Goal: Task Accomplishment & Management: Complete application form

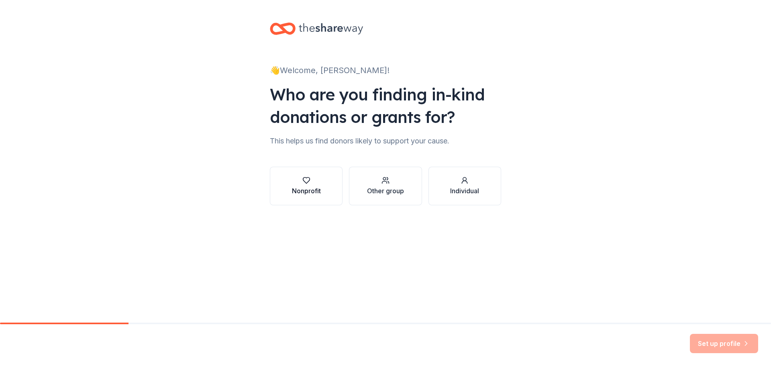
click at [299, 183] on div "button" at bounding box center [306, 180] width 29 height 8
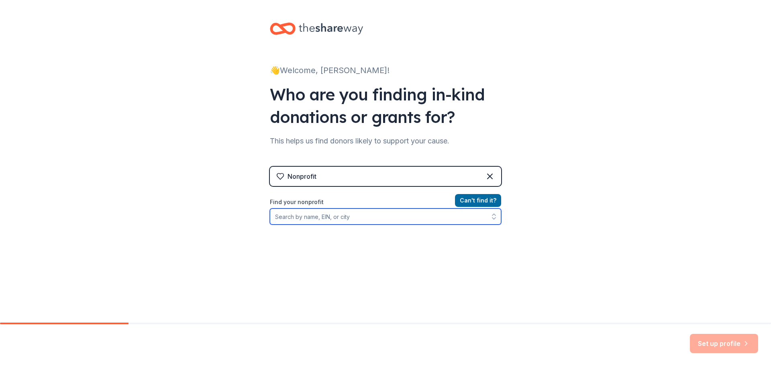
click at [320, 214] on input "Find your nonprofit" at bounding box center [385, 216] width 231 height 16
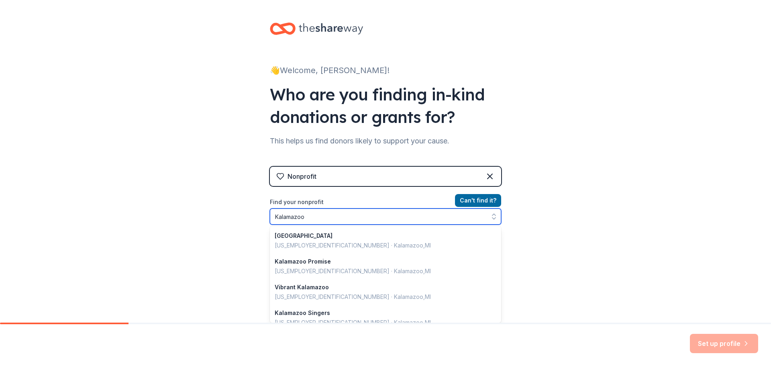
drag, startPoint x: 327, startPoint y: 218, endPoint x: 259, endPoint y: 218, distance: 68.7
click at [262, 218] on div "👋 Welcome, Danielle! Who are you finding in-kind donations or grants for? This …" at bounding box center [385, 171] width 257 height 343
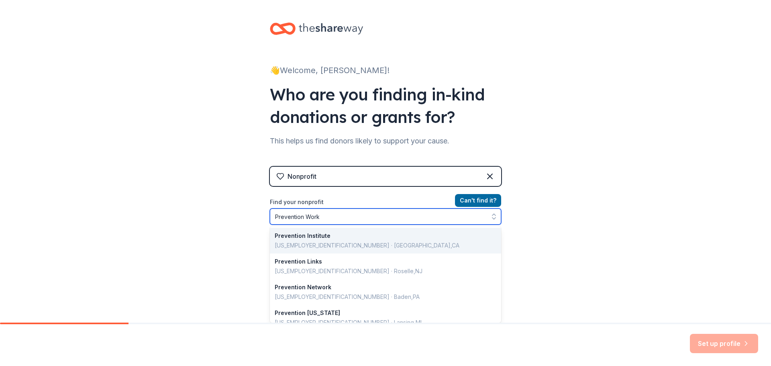
type input "Prevention Works"
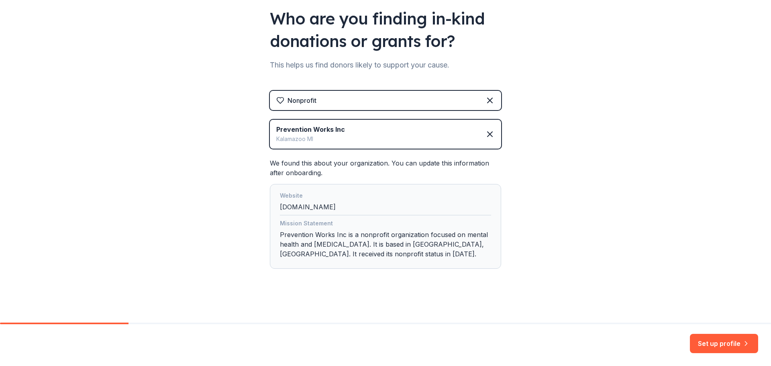
scroll to position [77, 0]
click at [713, 344] on button "Set up profile" at bounding box center [724, 343] width 68 height 19
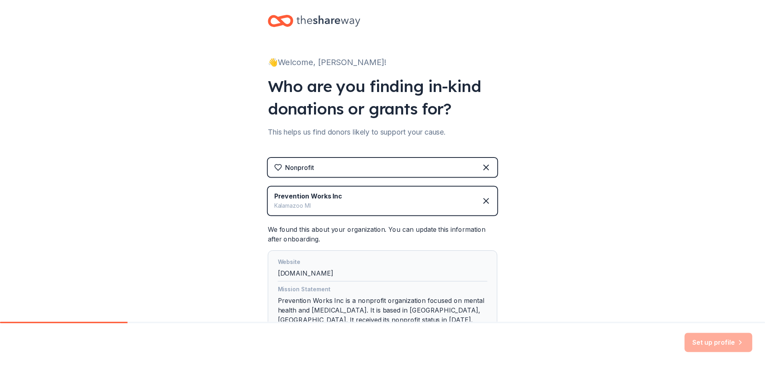
scroll to position [0, 0]
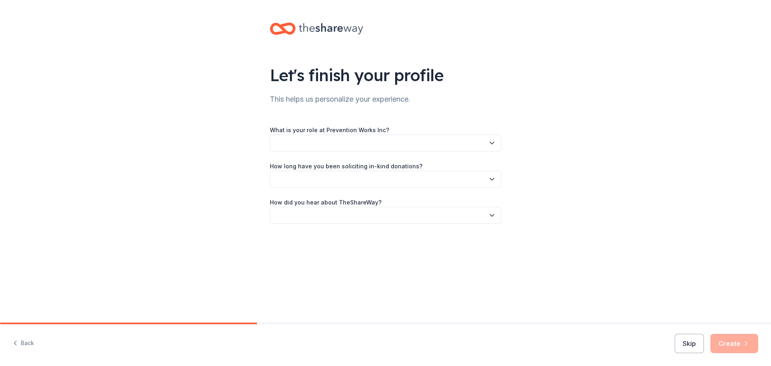
click at [388, 130] on div "What is your role at Prevention Works Inc?" at bounding box center [385, 138] width 231 height 27
click at [484, 142] on button "button" at bounding box center [385, 143] width 231 height 17
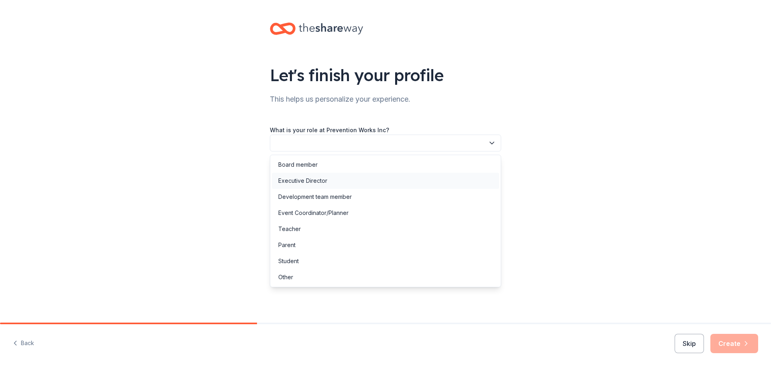
click at [308, 178] on div "Executive Director" at bounding box center [302, 181] width 49 height 10
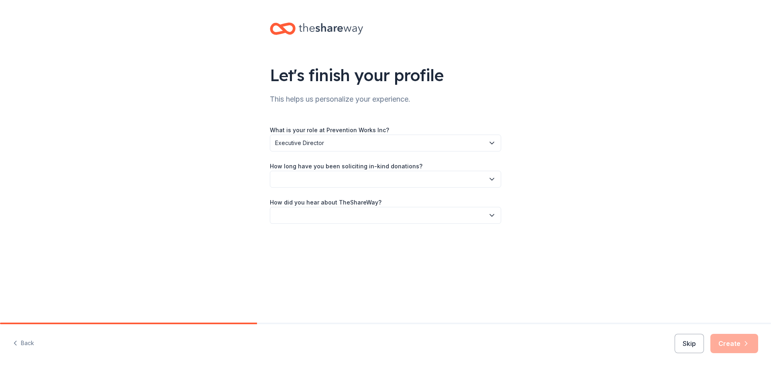
click at [313, 166] on label "How long have you been soliciting in-kind donations?" at bounding box center [346, 166] width 153 height 8
click at [488, 175] on button "button" at bounding box center [385, 179] width 231 height 17
click at [305, 252] on div "More than 5 years" at bounding box center [302, 249] width 48 height 10
click at [355, 200] on label "How did you hear about TheShareWay?" at bounding box center [326, 202] width 112 height 8
click at [371, 203] on label "How did you hear about TheShareWay?" at bounding box center [326, 202] width 112 height 8
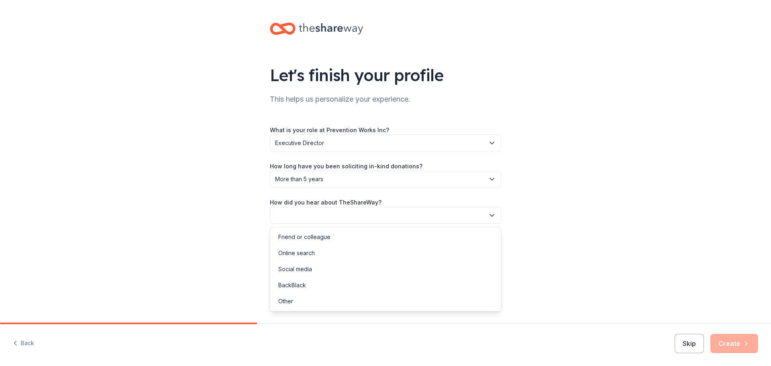
click at [493, 214] on icon "button" at bounding box center [492, 215] width 8 height 8
click at [294, 300] on div "Other" at bounding box center [385, 301] width 227 height 16
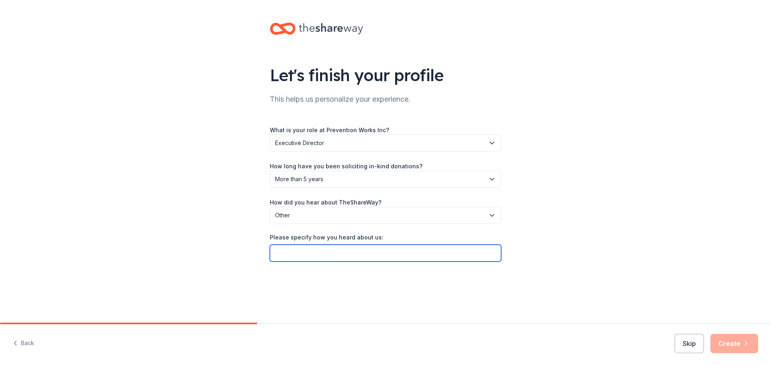
click at [333, 257] on input "Please specify how you heard about us:" at bounding box center [385, 253] width 231 height 17
type input "partner"
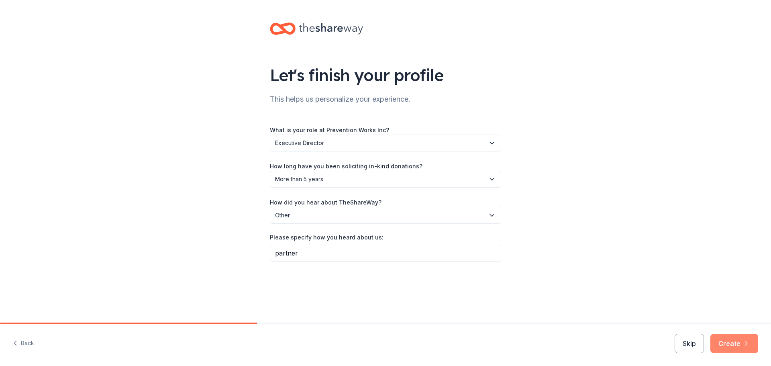
click at [739, 342] on button "Create" at bounding box center [734, 343] width 48 height 19
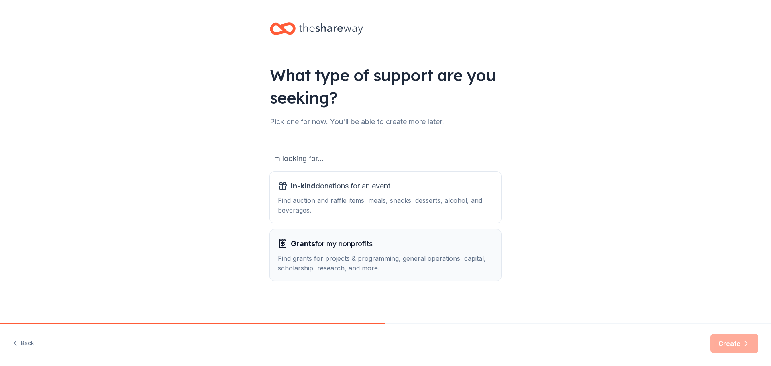
click at [330, 248] on span "Grants for my nonprofits" at bounding box center [332, 243] width 82 height 13
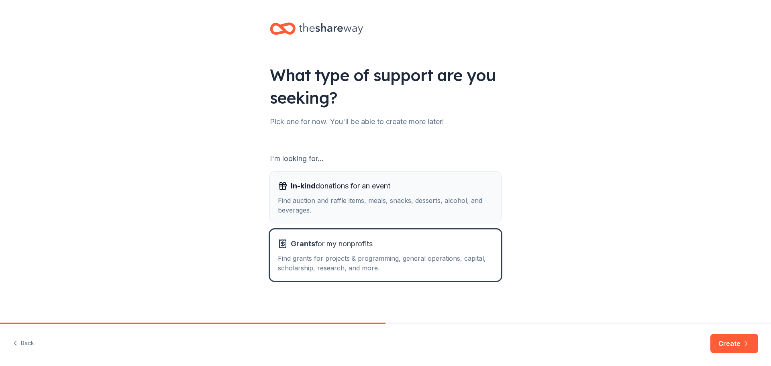
click at [312, 190] on span "In-kind donations for an event" at bounding box center [341, 186] width 100 height 13
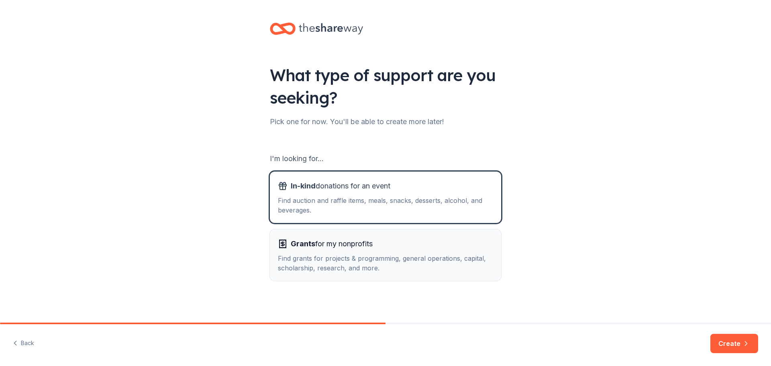
click at [322, 264] on div "Find grants for projects & programming, general operations, capital, scholarshi…" at bounding box center [385, 262] width 215 height 19
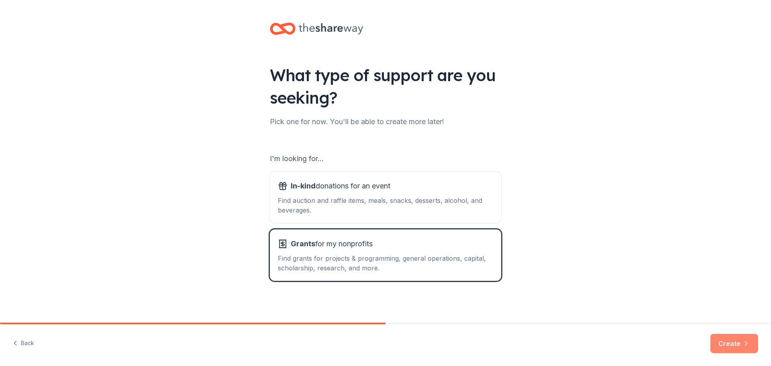
click at [726, 334] on button "Create" at bounding box center [734, 343] width 48 height 19
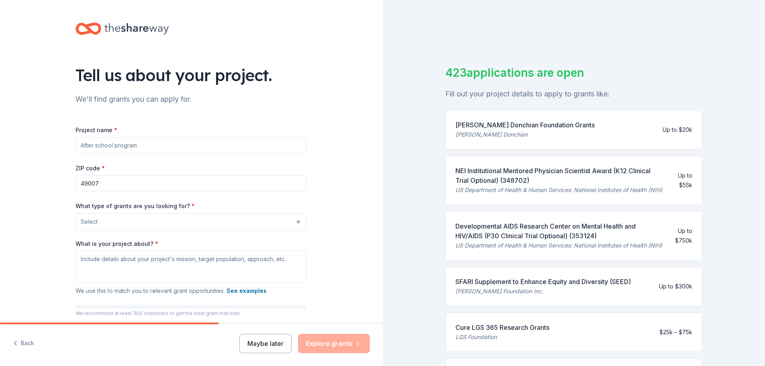
click at [147, 222] on button "Select" at bounding box center [190, 221] width 231 height 17
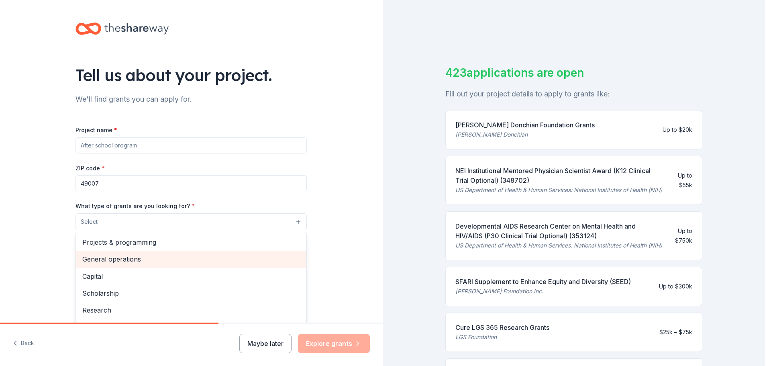
click at [130, 259] on span "General operations" at bounding box center [191, 259] width 218 height 10
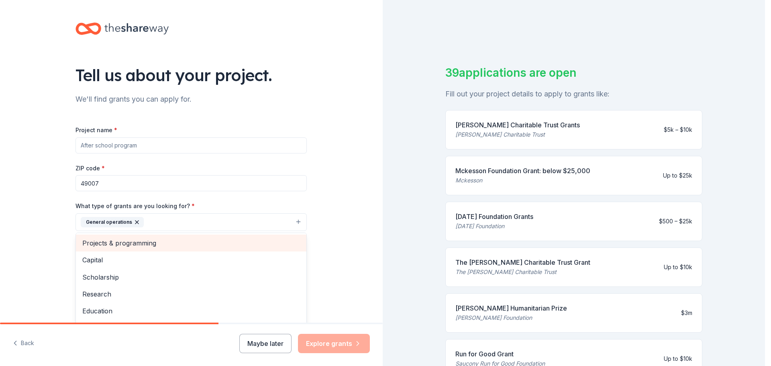
click at [135, 238] on span "Projects & programming" at bounding box center [191, 243] width 218 height 10
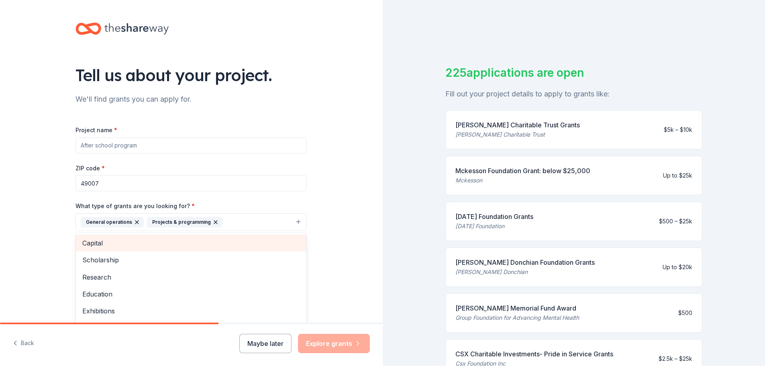
click at [96, 243] on span "Capital" at bounding box center [191, 243] width 218 height 10
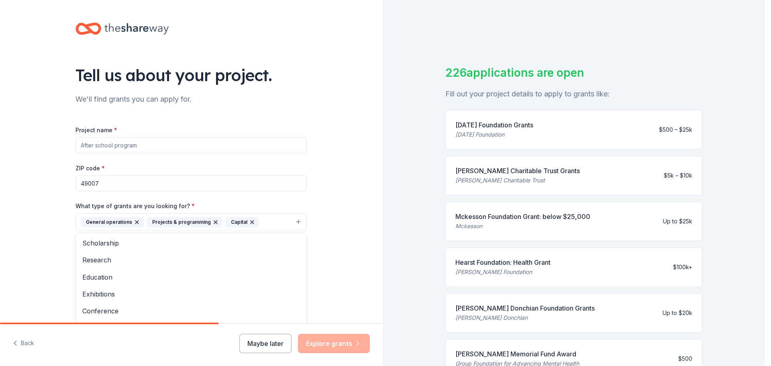
click at [30, 225] on div "Tell us about your project. We'll find grants you can apply for. Project name *…" at bounding box center [191, 192] width 383 height 385
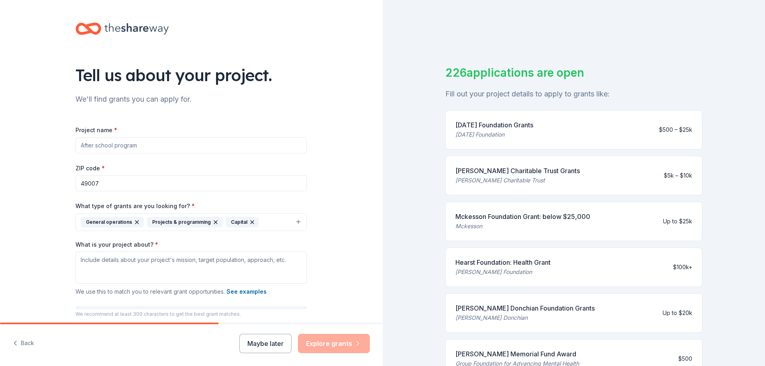
drag, startPoint x: 146, startPoint y: 146, endPoint x: 57, endPoint y: 150, distance: 88.5
click at [57, 150] on div "Tell us about your project. We'll find grants you can apply for. Project name *…" at bounding box center [191, 192] width 383 height 385
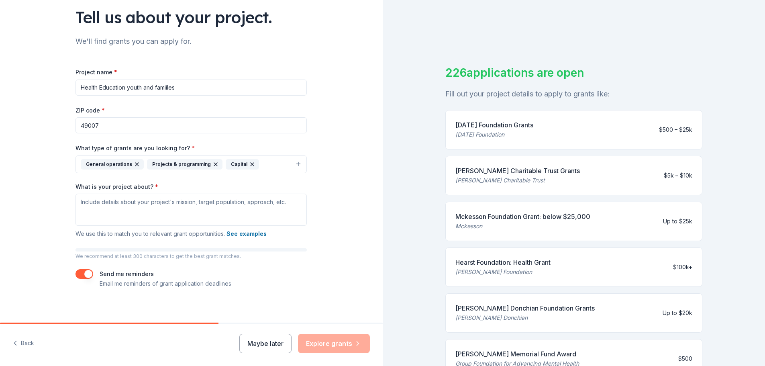
scroll to position [62, 0]
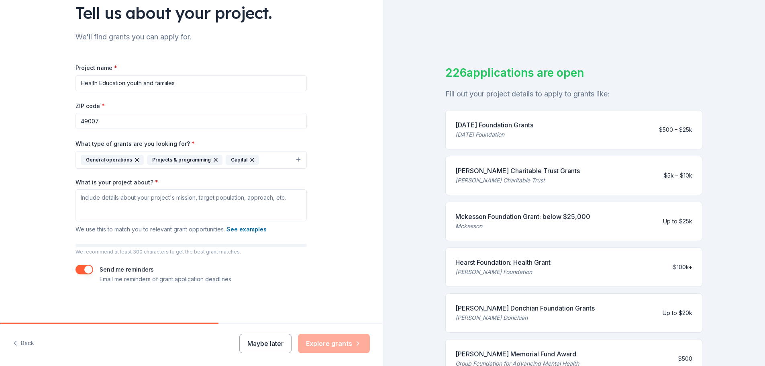
type input "Health Education youth and famiiles"
click at [114, 203] on textarea "What is your project about? *" at bounding box center [190, 205] width 231 height 32
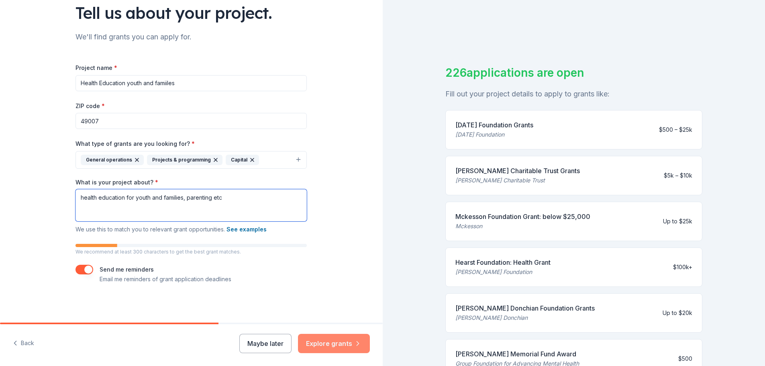
type textarea "health education for youth and families, parenting etc"
click at [349, 343] on button "Explore grants" at bounding box center [334, 343] width 72 height 19
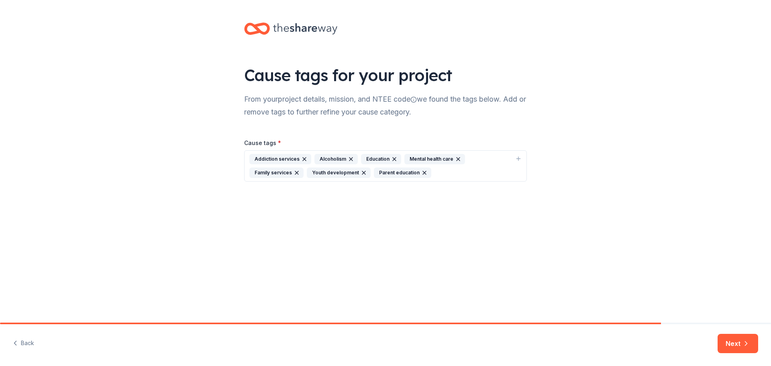
click at [293, 157] on div "Addiction services" at bounding box center [280, 159] width 62 height 10
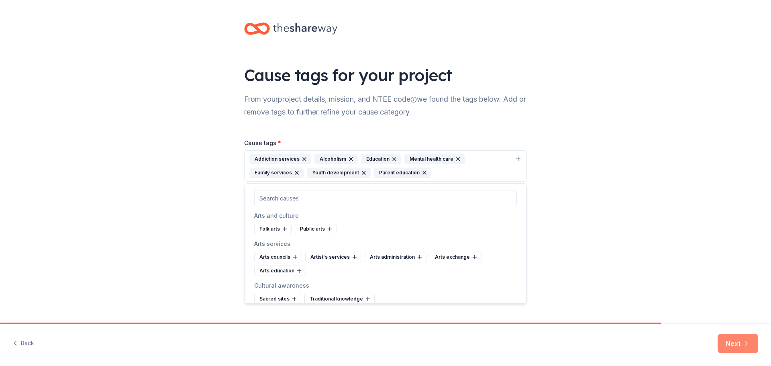
click at [737, 347] on button "Next" at bounding box center [738, 343] width 41 height 19
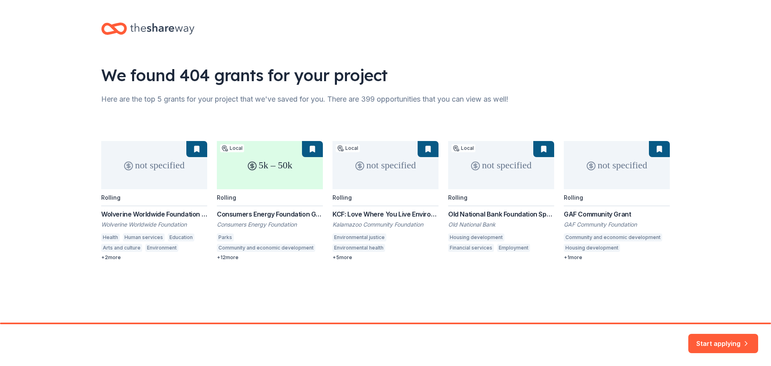
click at [115, 257] on div "not specified Rolling Wolverine Worldwide Foundation Grant Wolverine Worldwide …" at bounding box center [385, 201] width 569 height 120
click at [160, 158] on div "not specified Rolling Wolverine Worldwide Foundation Grant Wolverine Worldwide …" at bounding box center [385, 201] width 569 height 120
click at [180, 221] on div "not specified Rolling Wolverine Worldwide Foundation Grant Wolverine Worldwide …" at bounding box center [385, 201] width 569 height 120
click at [735, 338] on button "Start applying" at bounding box center [723, 340] width 70 height 19
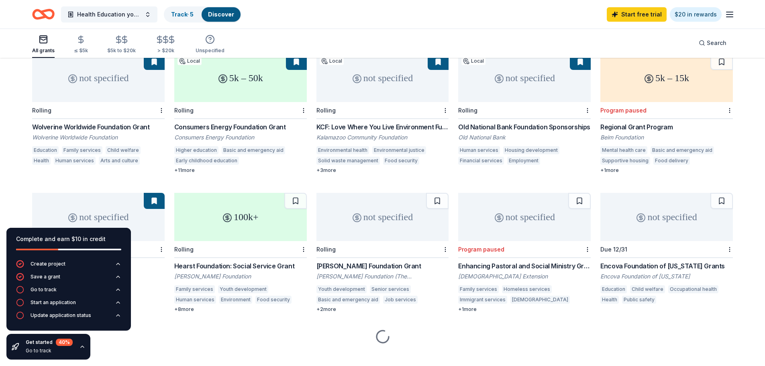
scroll to position [91, 0]
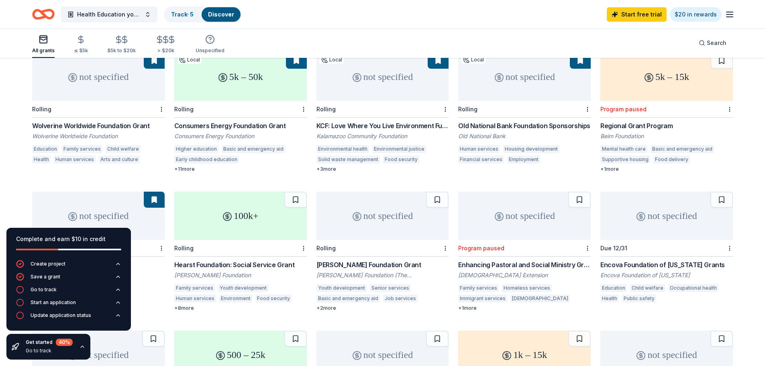
click at [257, 218] on div "100k+" at bounding box center [240, 216] width 133 height 48
click at [190, 305] on div "+ 8 more" at bounding box center [240, 308] width 133 height 6
click at [298, 192] on button at bounding box center [295, 200] width 22 height 16
click at [250, 200] on div "100k+" at bounding box center [240, 216] width 133 height 48
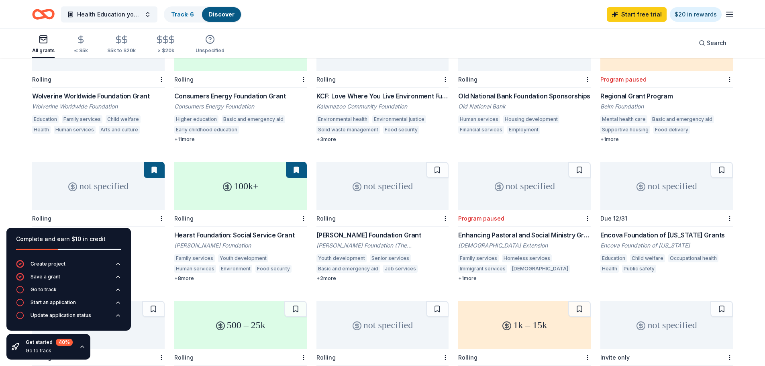
scroll to position [120, 0]
click at [489, 92] on div "Old National Bank Foundation Sponsorships" at bounding box center [524, 97] width 133 height 10
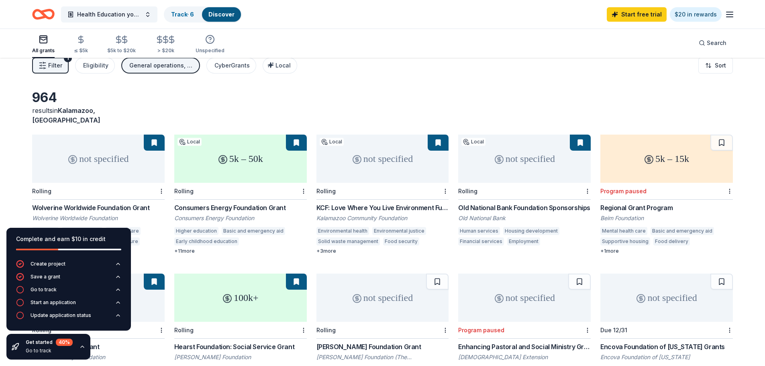
scroll to position [0, 0]
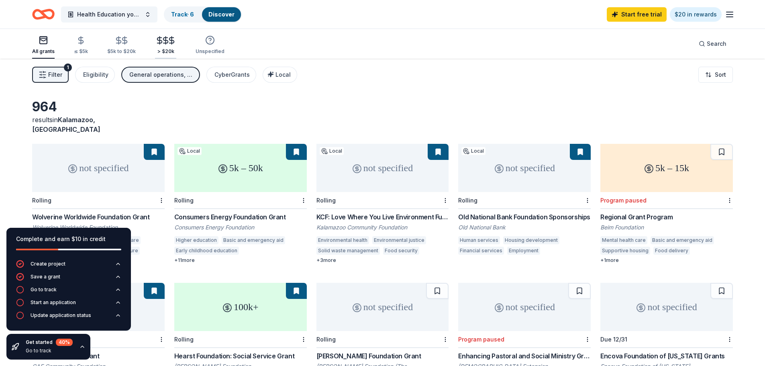
click at [166, 41] on line "button" at bounding box center [166, 41] width 0 height 8
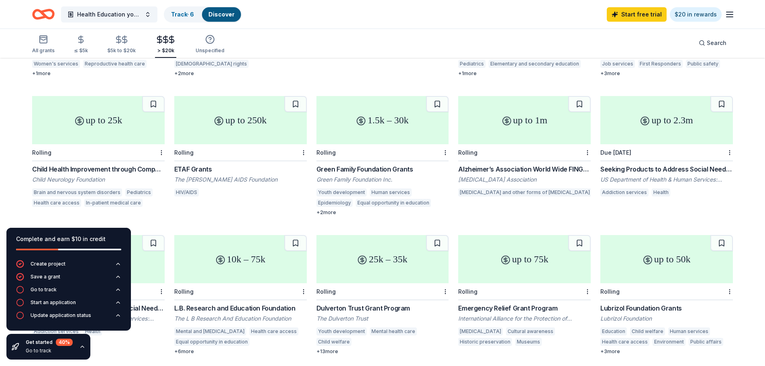
scroll to position [321, 0]
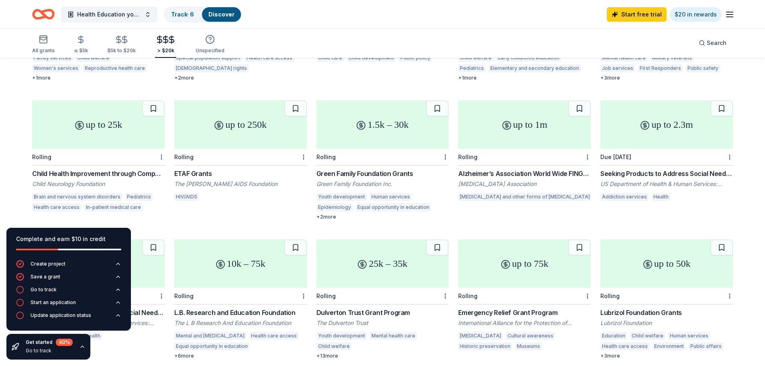
click at [378, 119] on div "1.5k – 30k" at bounding box center [382, 124] width 133 height 48
click at [728, 16] on icon "button" at bounding box center [730, 15] width 10 height 10
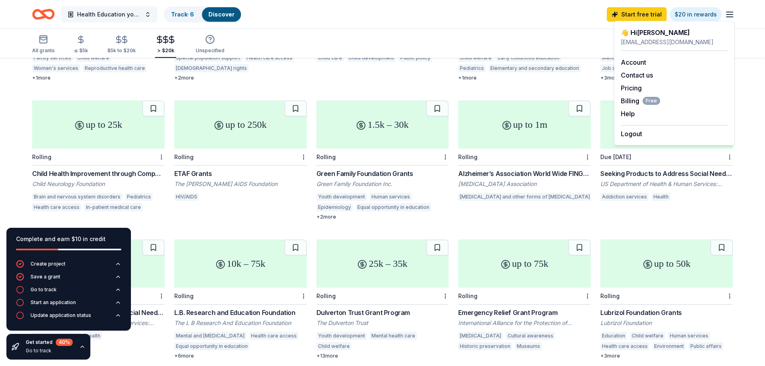
click at [141, 14] on span "Health Education youth and famiiles" at bounding box center [109, 15] width 64 height 10
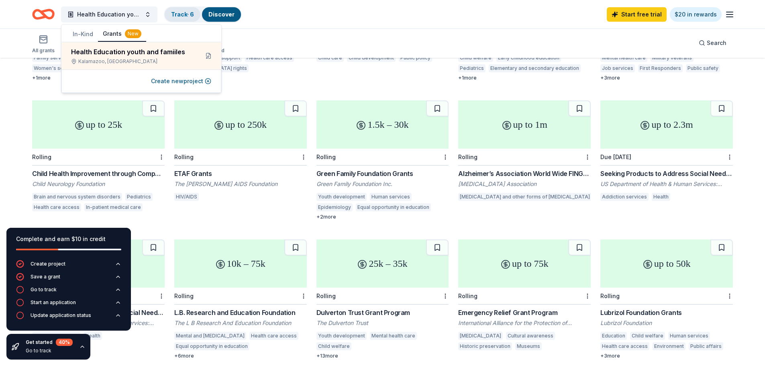
click at [185, 11] on link "Track · 6" at bounding box center [182, 14] width 23 height 7
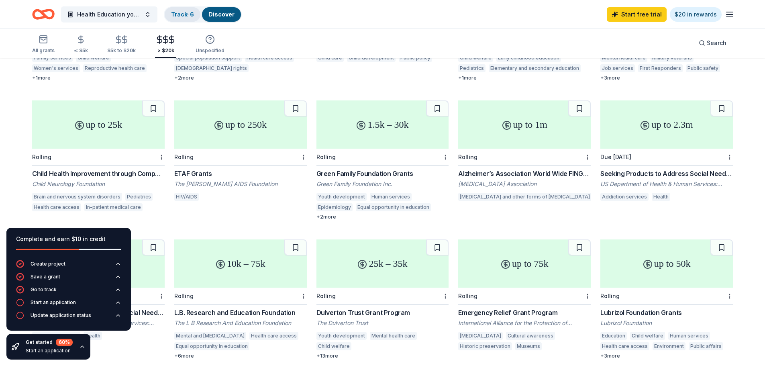
click at [185, 11] on link "Track · 6" at bounding box center [182, 14] width 23 height 7
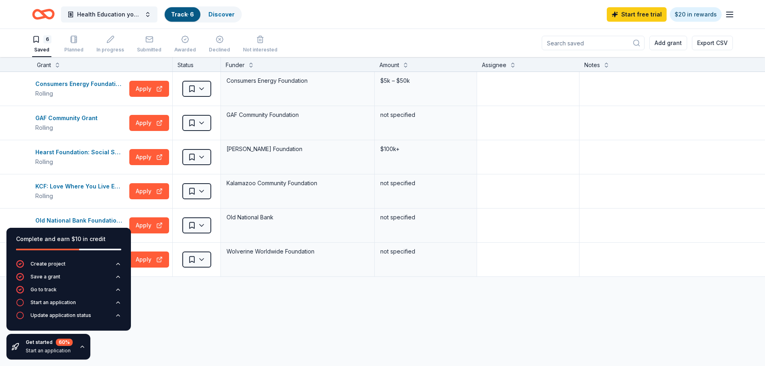
click at [175, 324] on div "Consumers Energy Foundation Grant Rolling Apply Saved Consumers Energy Foundati…" at bounding box center [382, 250] width 765 height 356
click at [28, 188] on div "KCF: Love Where You Live Environment Fund Grant Rolling Apply Saved Kalamazoo C…" at bounding box center [382, 191] width 765 height 34
click at [19, 202] on div "KCF: Love Where You Live Environment Fund Grant Rolling Apply Saved Kalamazoo C…" at bounding box center [382, 191] width 765 height 34
click at [153, 306] on div "Consumers Energy Foundation Grant Rolling Apply Saved Consumers Energy Foundati…" at bounding box center [382, 250] width 765 height 356
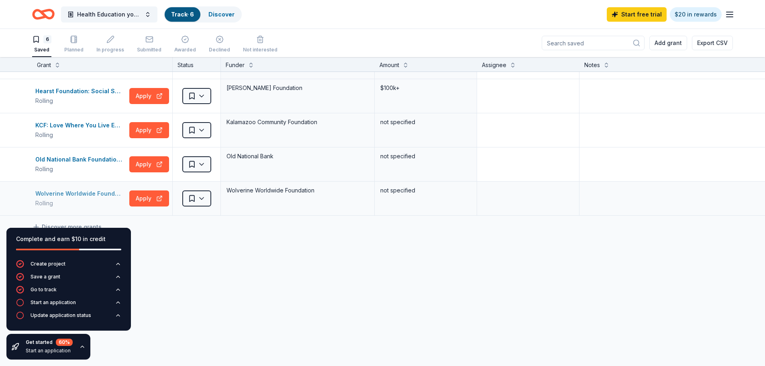
scroll to position [61, 0]
click at [47, 195] on div "Wolverine Worldwide Foundation Grant" at bounding box center [80, 193] width 91 height 10
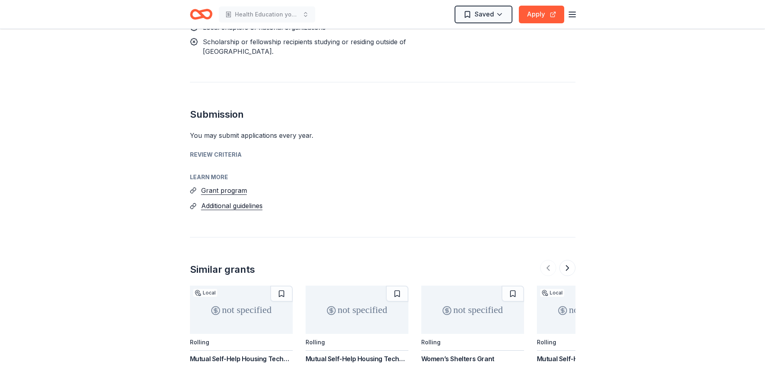
scroll to position [1115, 0]
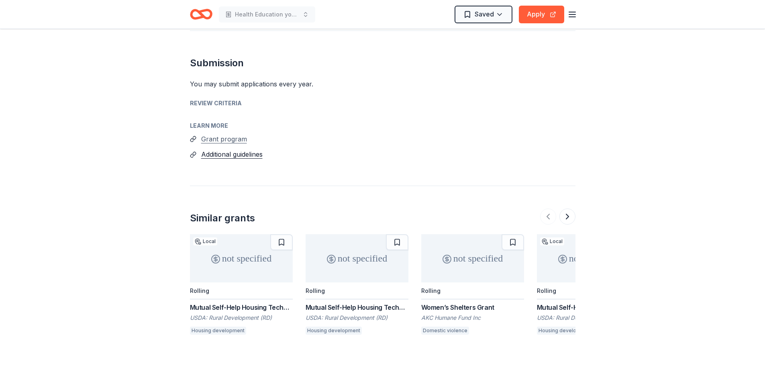
click at [224, 138] on button "Grant program" at bounding box center [224, 139] width 46 height 10
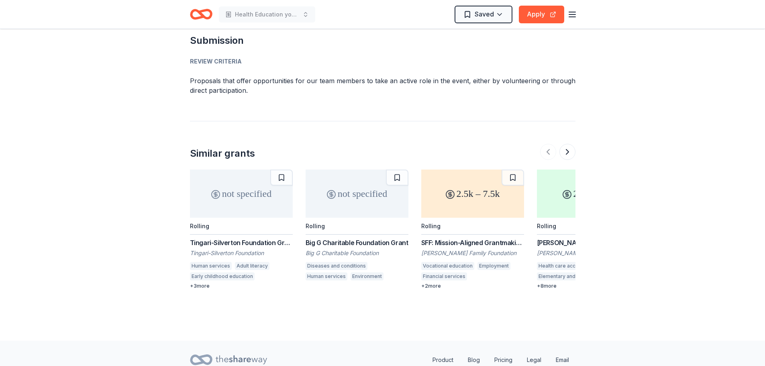
scroll to position [924, 0]
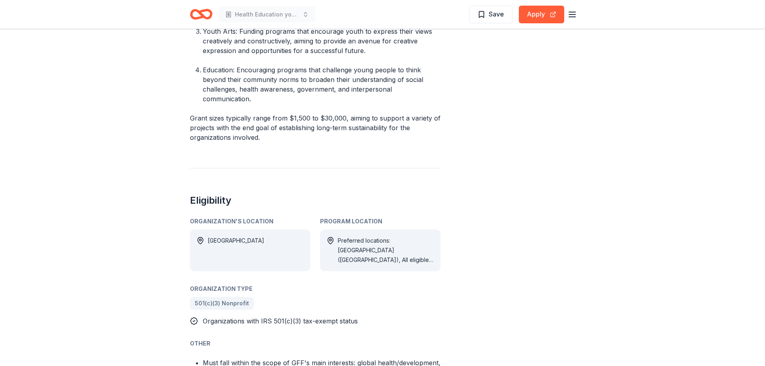
scroll to position [562, 0]
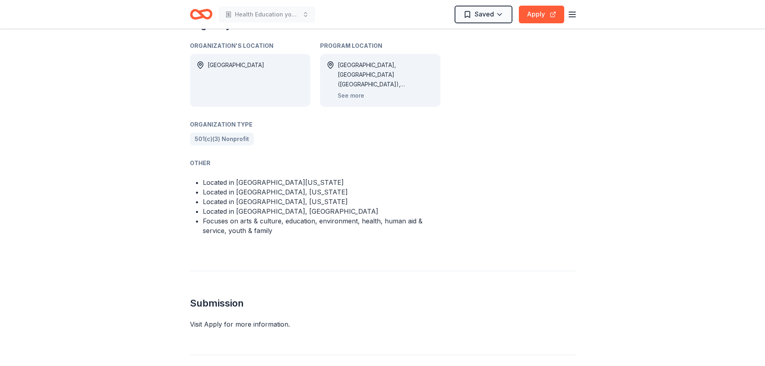
scroll to position [602, 0]
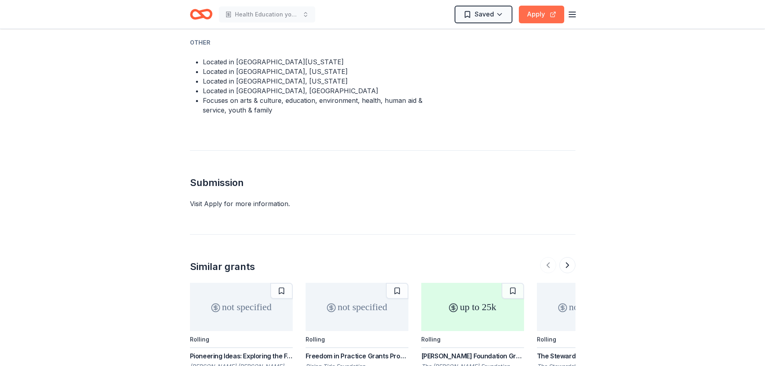
click at [528, 10] on button "Apply" at bounding box center [541, 15] width 45 height 18
